Goal: Task Accomplishment & Management: Manage account settings

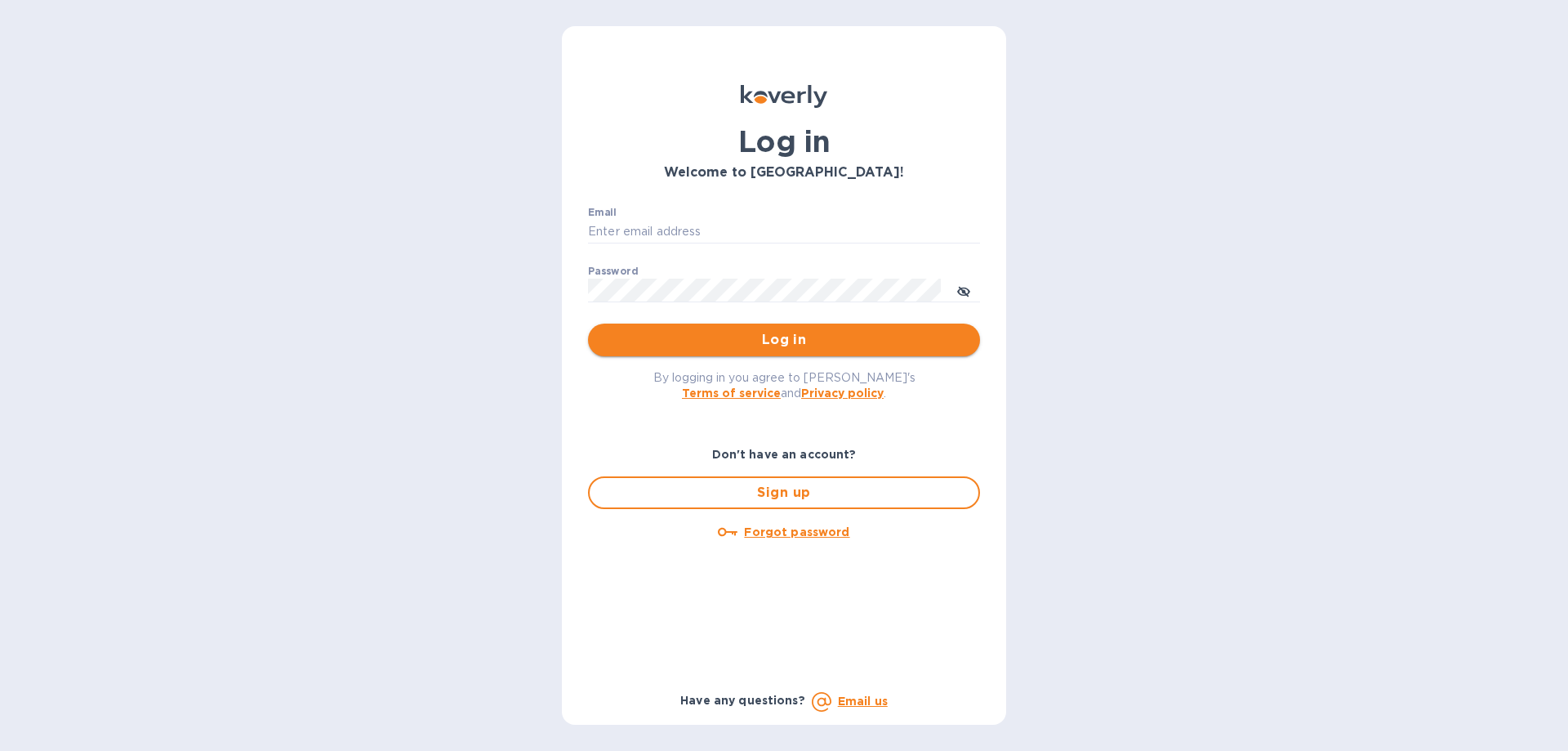
type input "[EMAIL_ADDRESS][DOMAIN_NAME]"
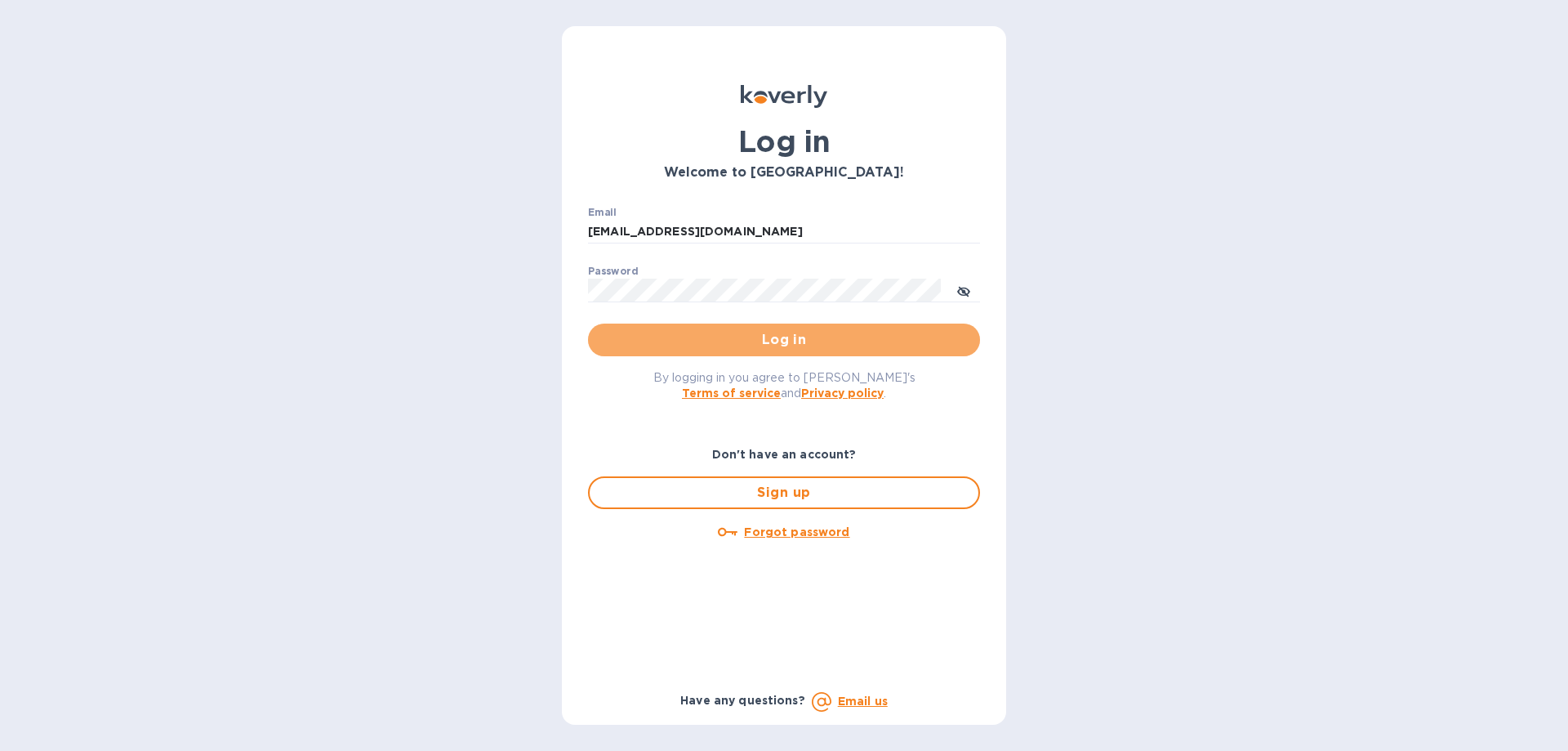
click at [699, 343] on span "Log in" at bounding box center [784, 340] width 366 height 19
